Goal: Check status: Check status

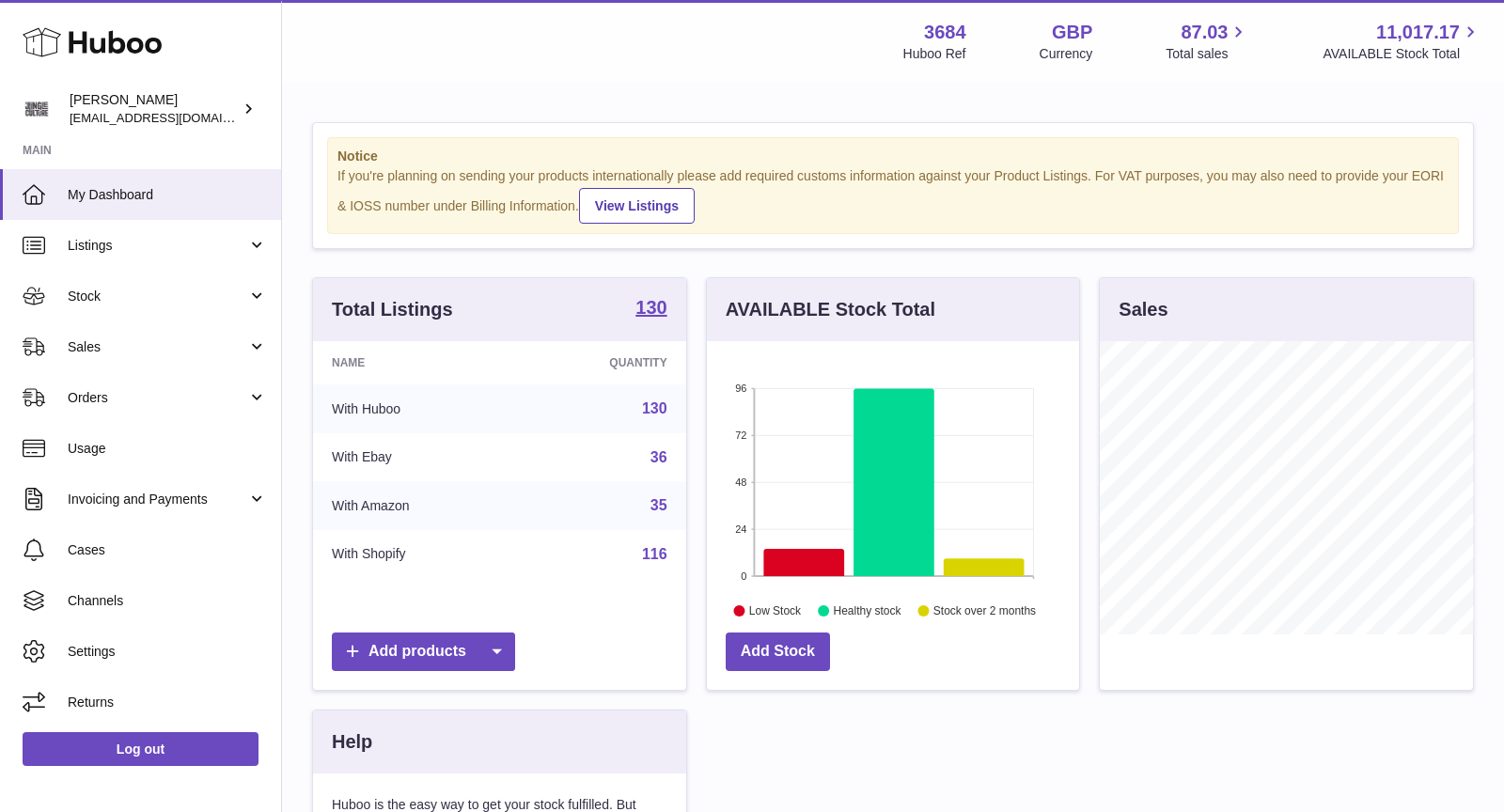
scroll to position [293, 373]
click at [144, 349] on span "Sales" at bounding box center [157, 347] width 180 height 18
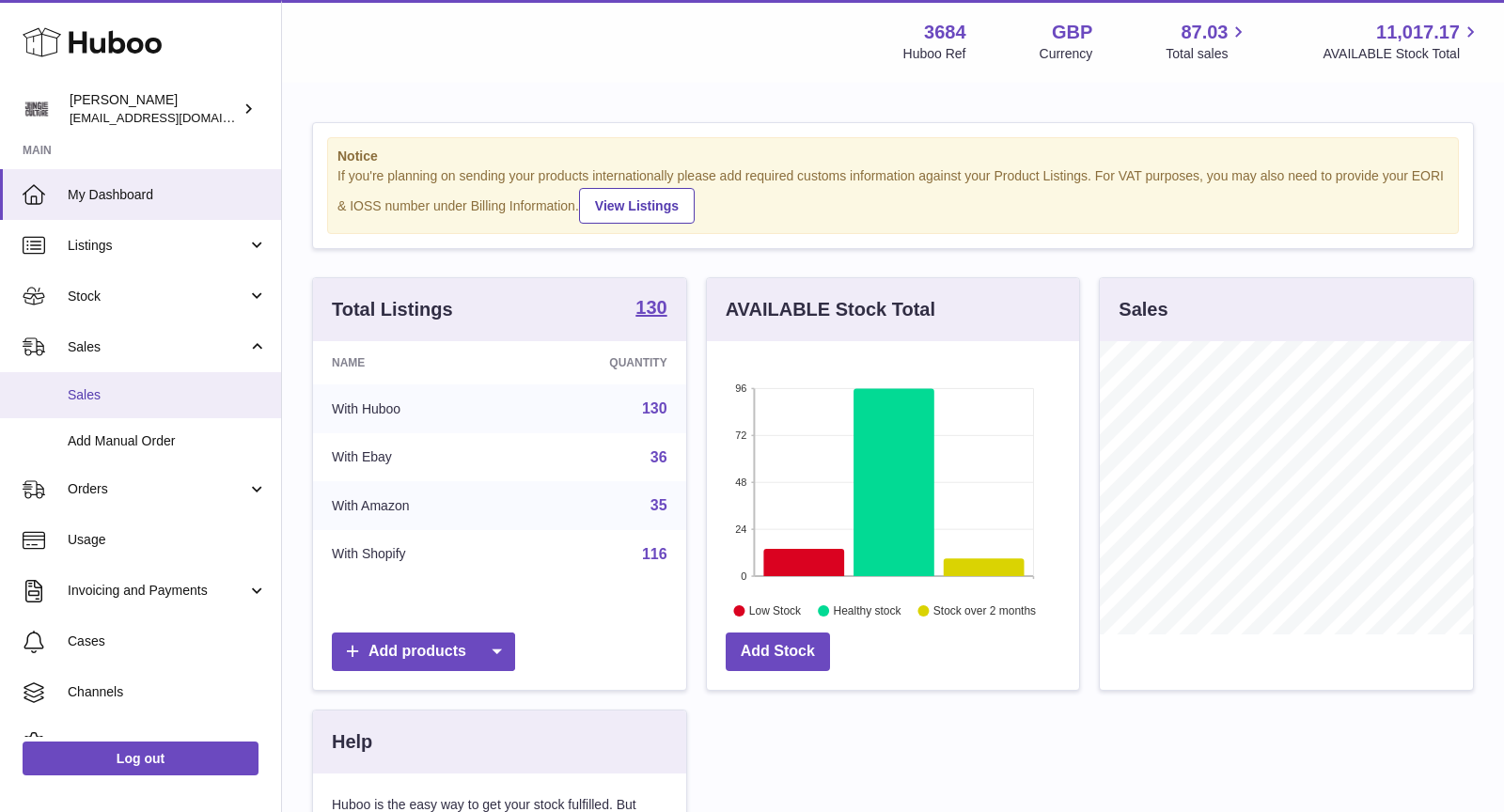
click at [140, 391] on span "Sales" at bounding box center [167, 395] width 199 height 18
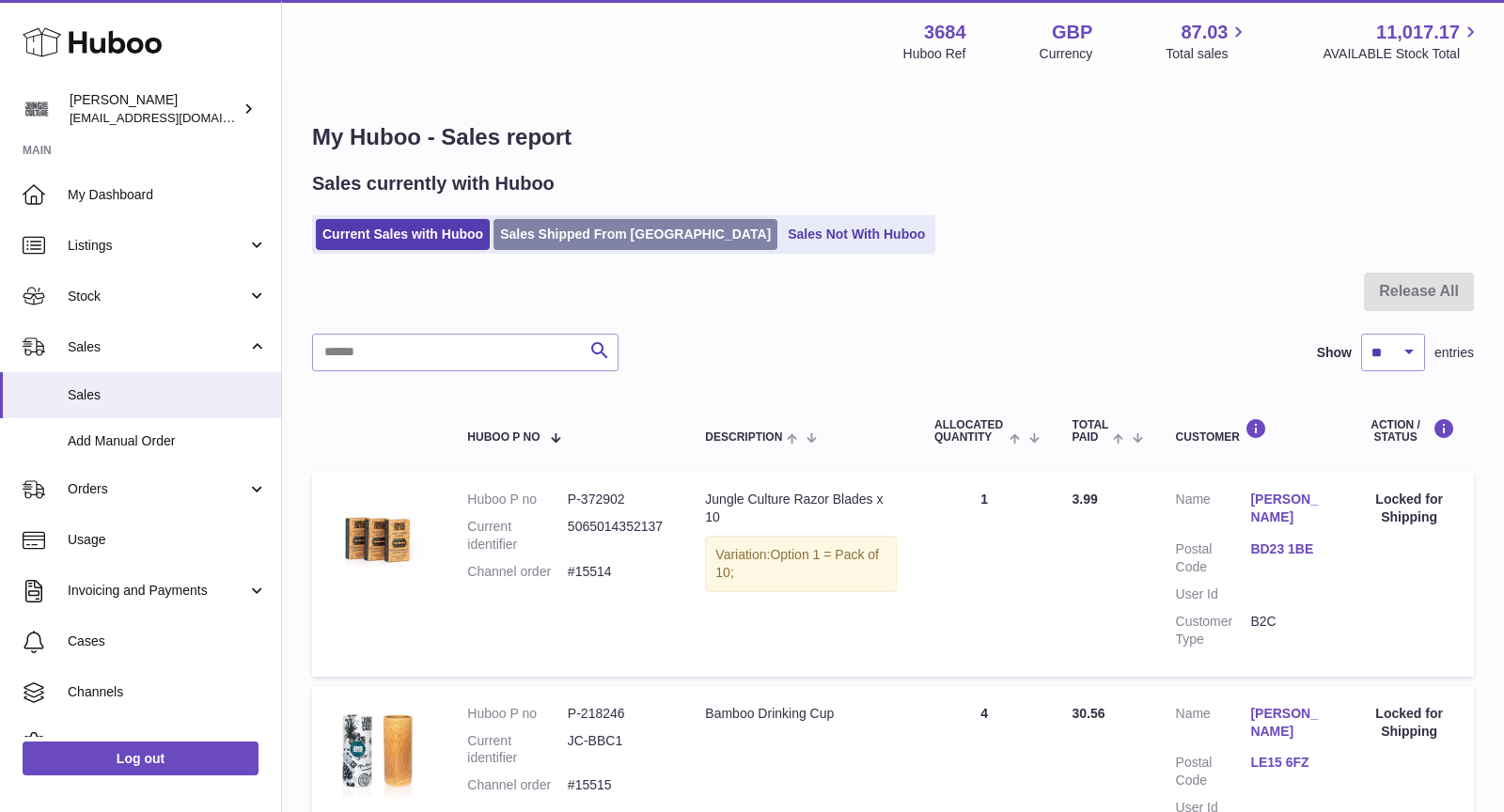
click at [593, 236] on link "Sales Shipped From Huboo" at bounding box center [635, 235] width 284 height 31
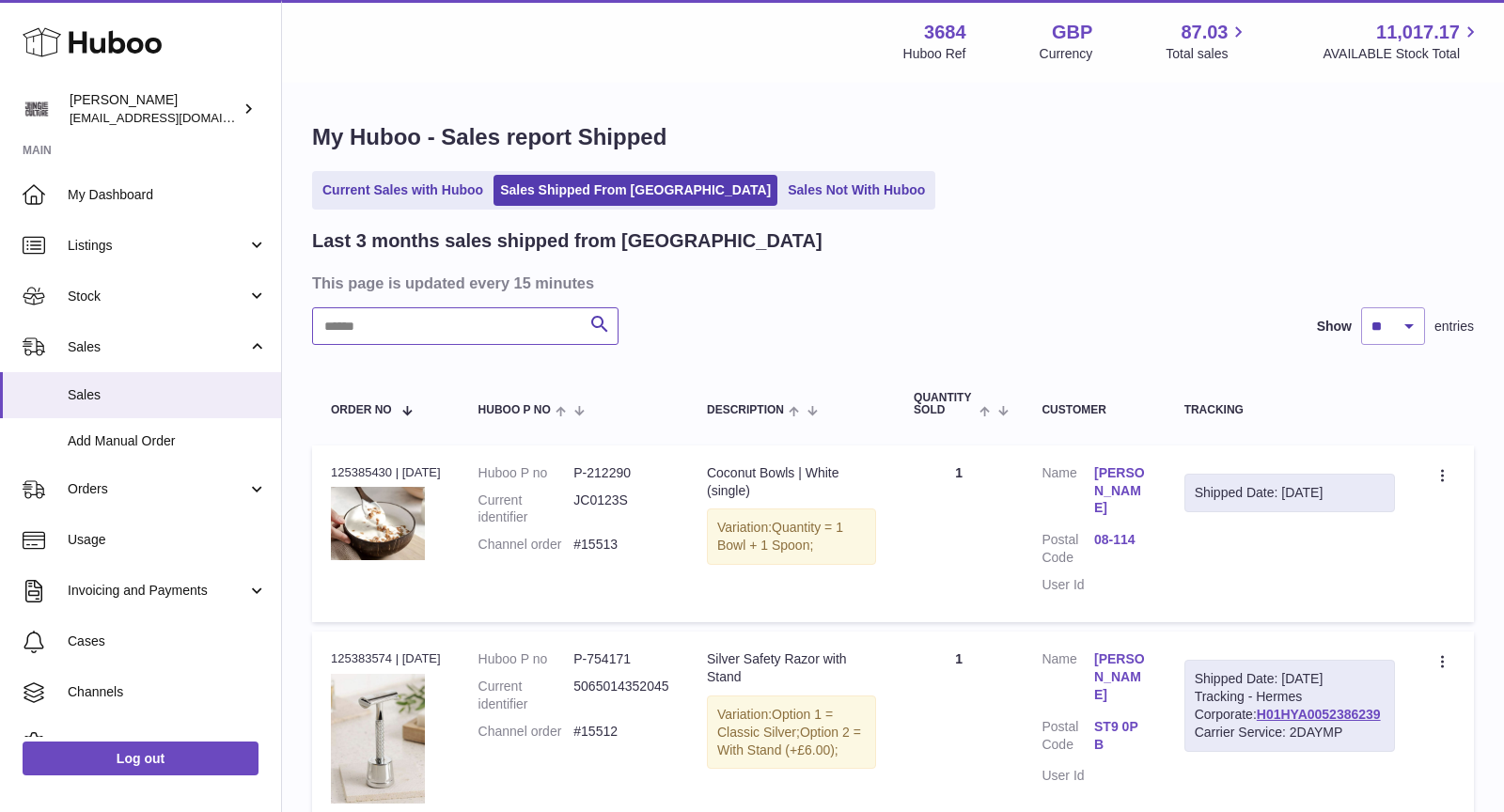
click at [428, 337] on input "text" at bounding box center [466, 326] width 306 height 37
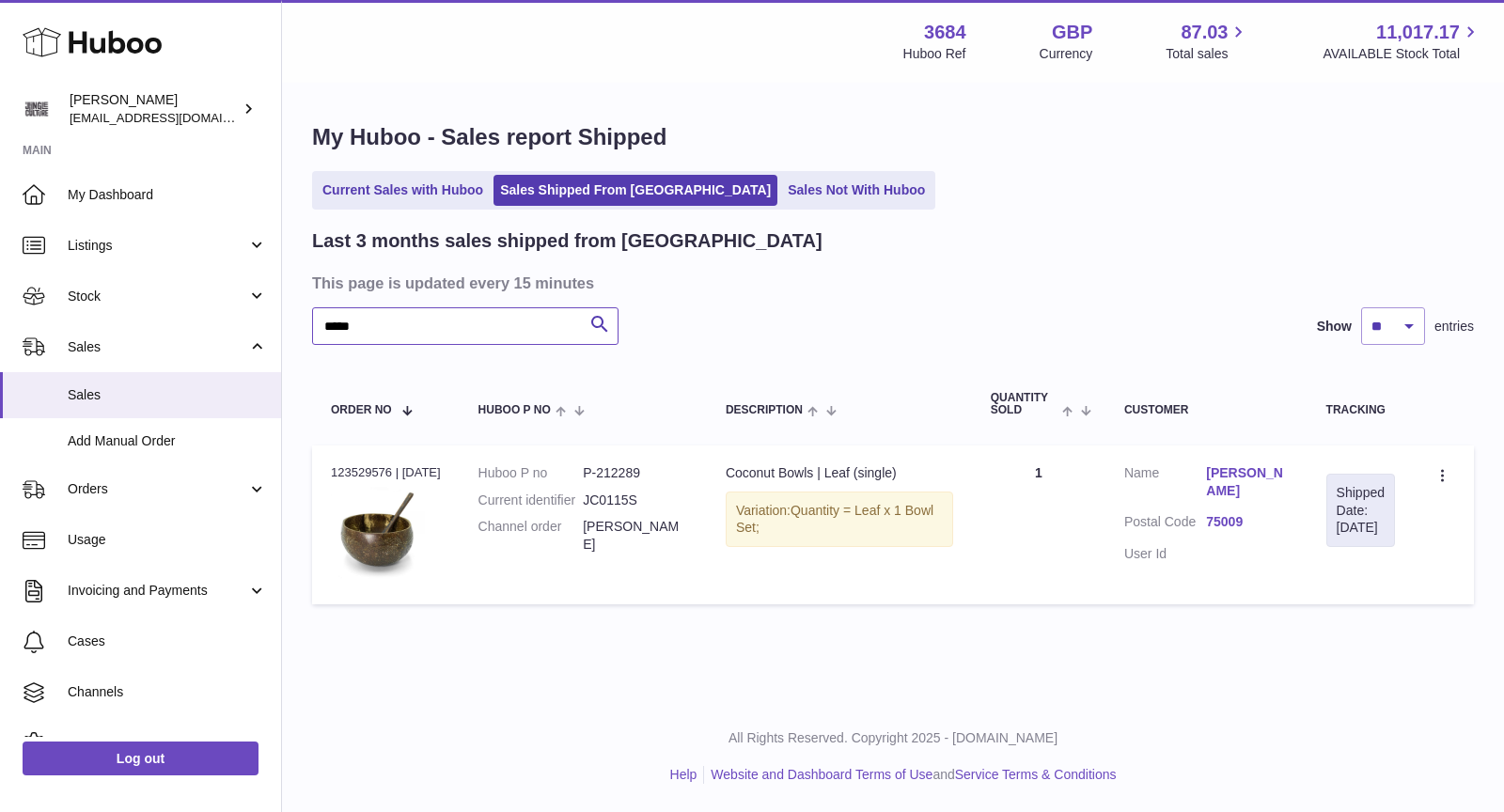
type input "*****"
click at [1214, 473] on link "Fatima SAIDANI" at bounding box center [1247, 482] width 82 height 35
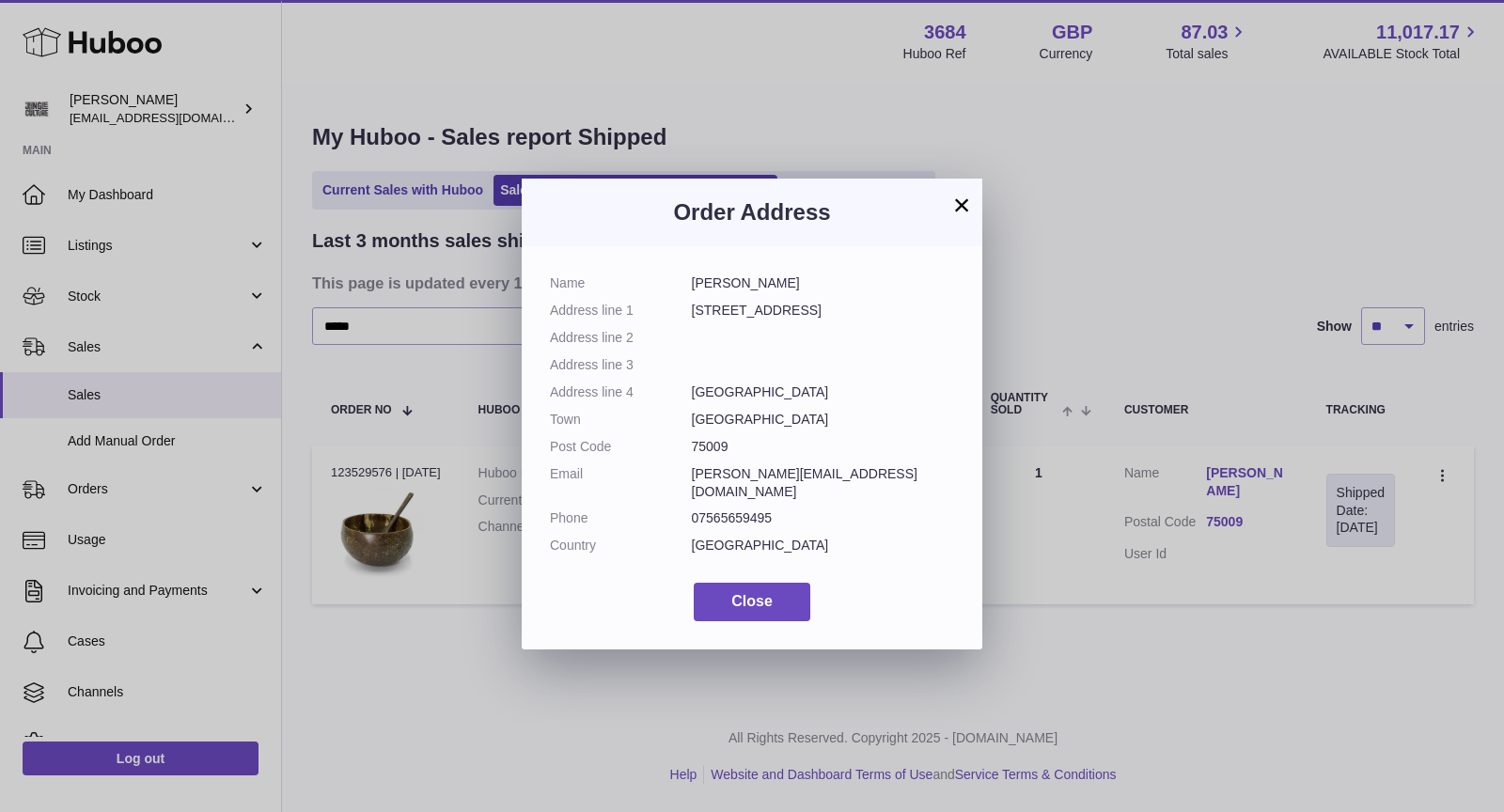
click at [963, 198] on button "×" at bounding box center [961, 204] width 23 height 23
